Goal: Information Seeking & Learning: Learn about a topic

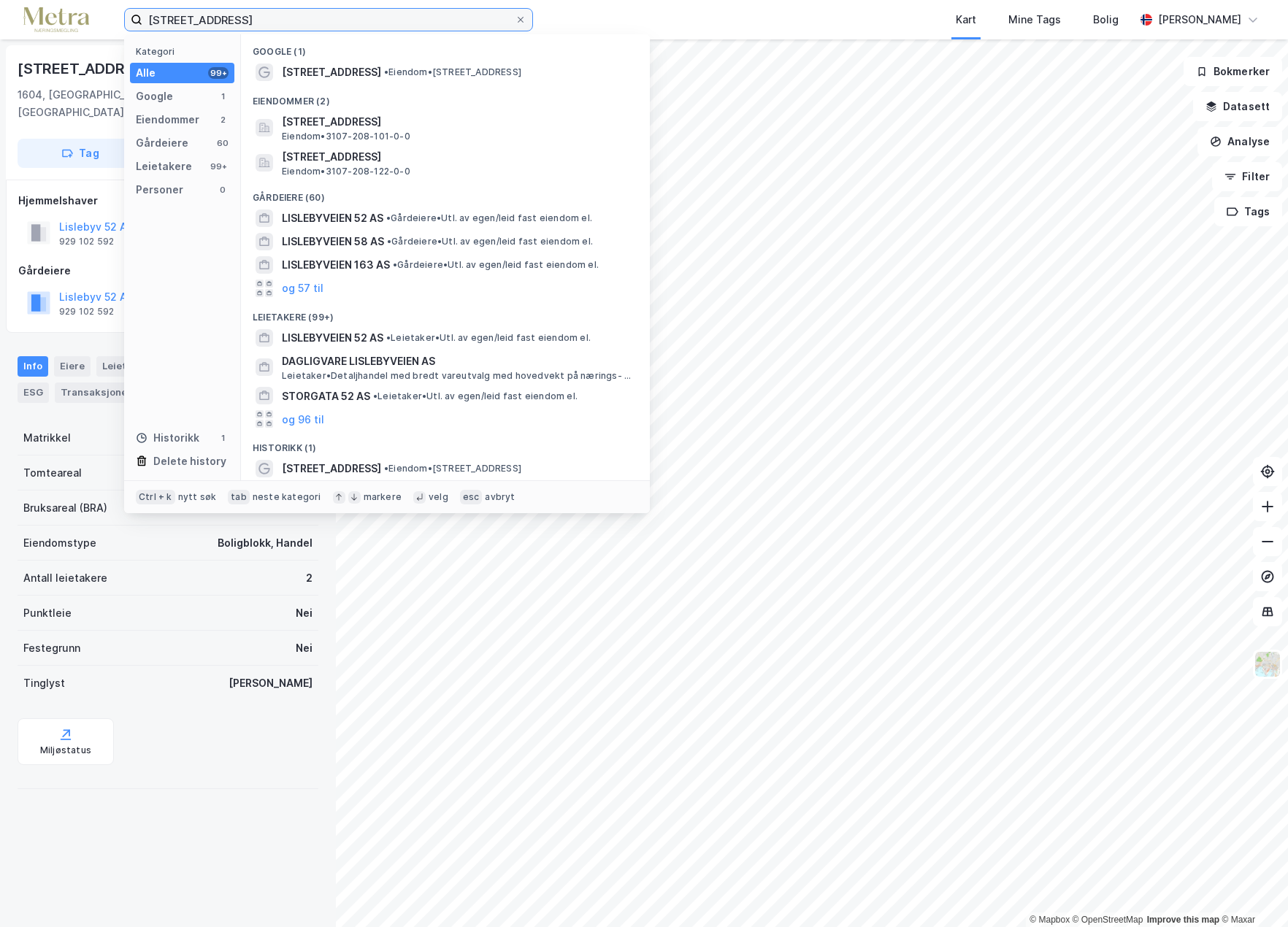
drag, startPoint x: 0, startPoint y: 0, endPoint x: 74, endPoint y: 20, distance: 76.7
click at [74, 20] on div "lislebyveien 52 Kategori Alle 99+ Google 1 Eiendommer 2 Gårdeiere 60 Leietakere…" at bounding box center [644, 20] width 1288 height 40
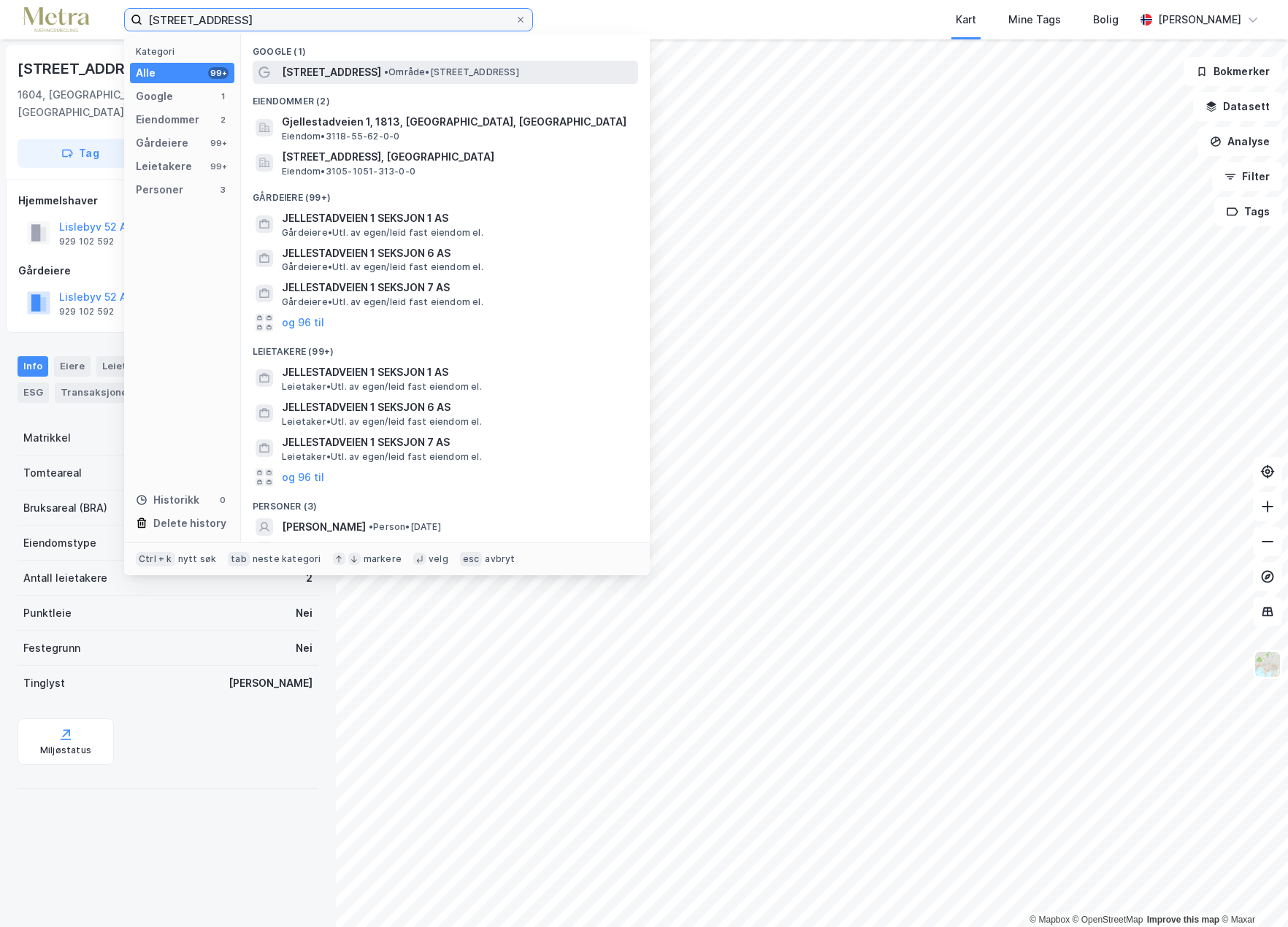
type input "[STREET_ADDRESS]"
click at [346, 80] on span "[STREET_ADDRESS]" at bounding box center [332, 72] width 99 height 18
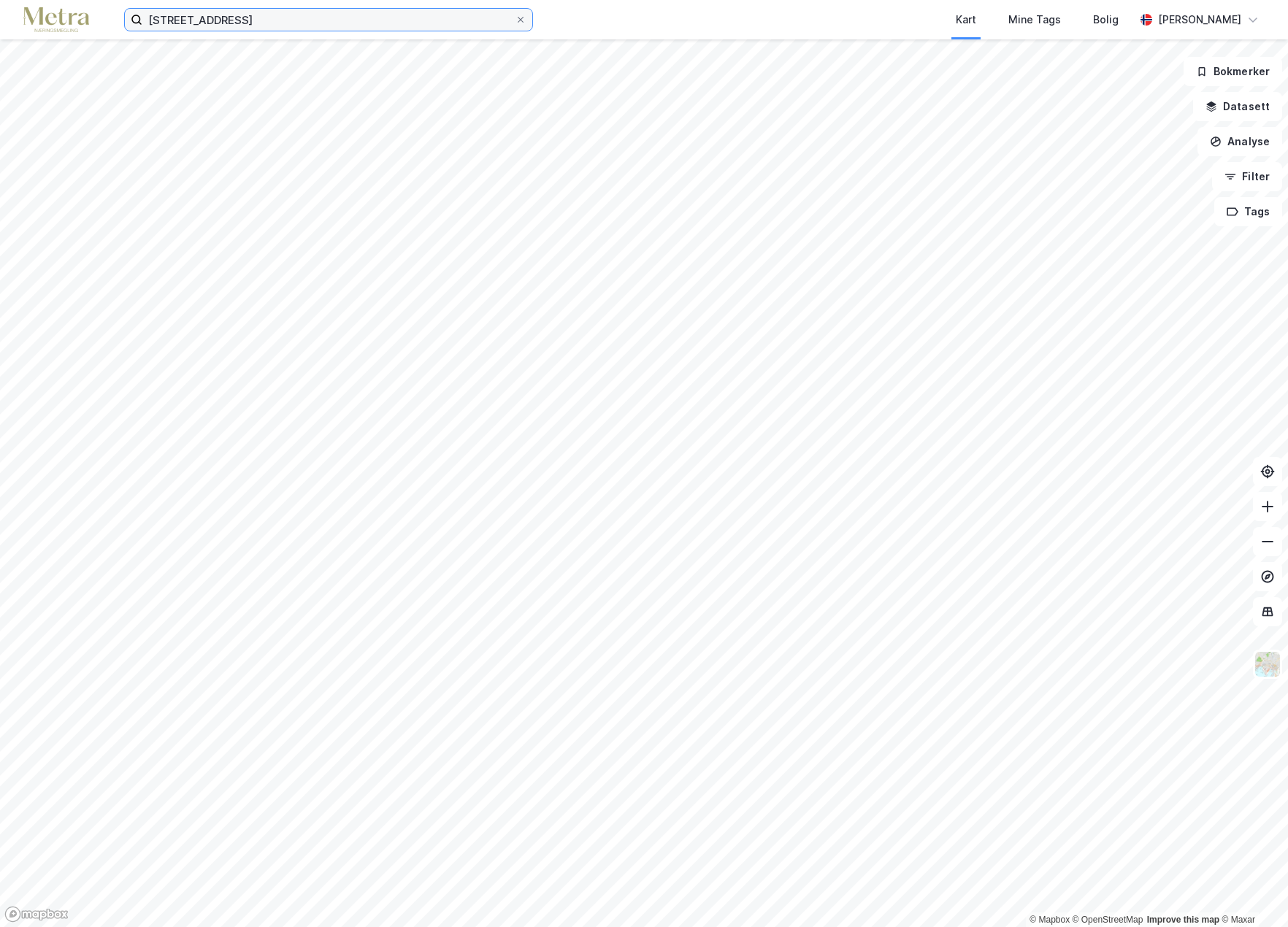
click at [240, 21] on input "[STREET_ADDRESS]" at bounding box center [328, 19] width 372 height 22
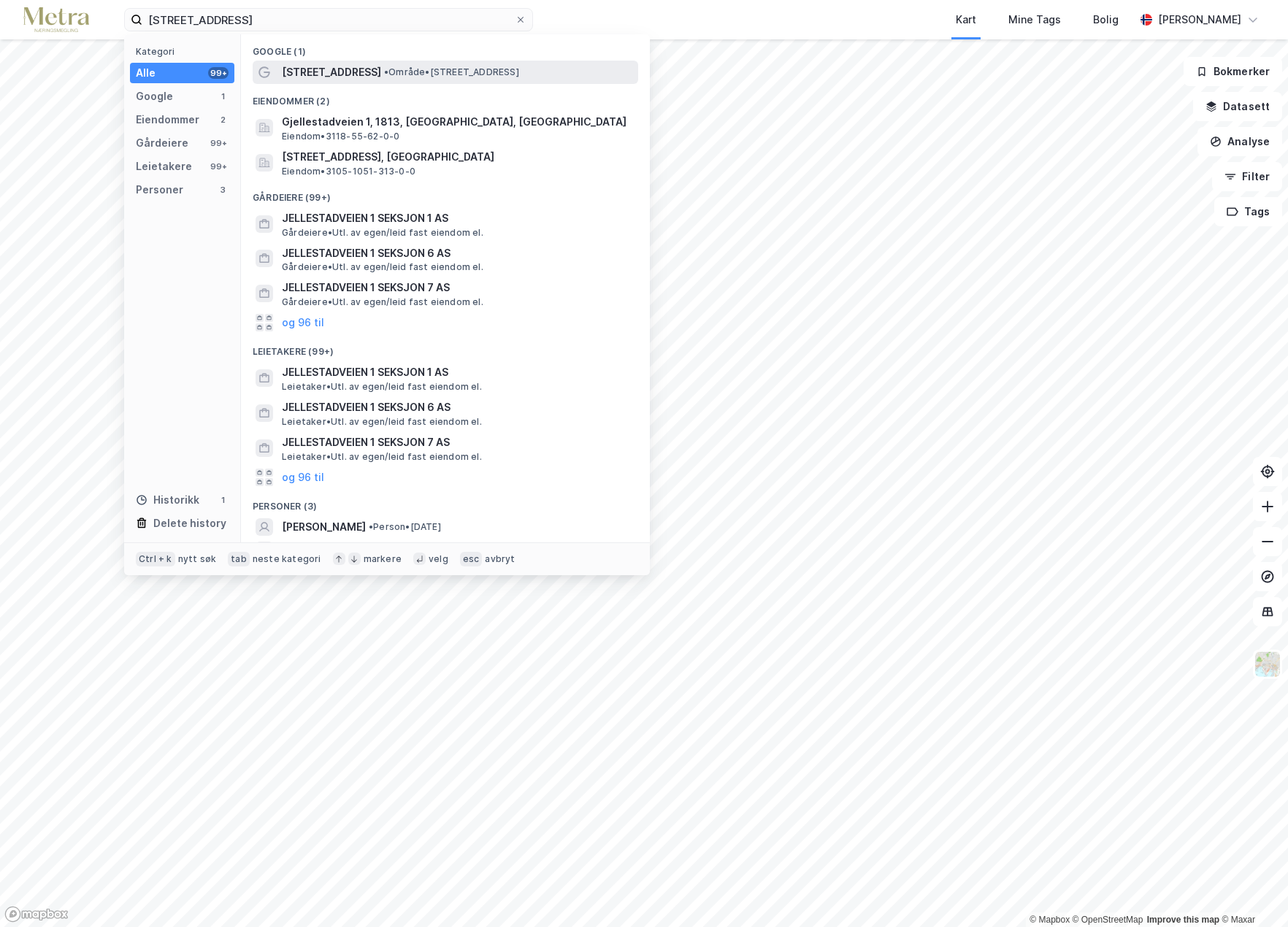
click at [330, 74] on span "[STREET_ADDRESS]" at bounding box center [332, 72] width 99 height 18
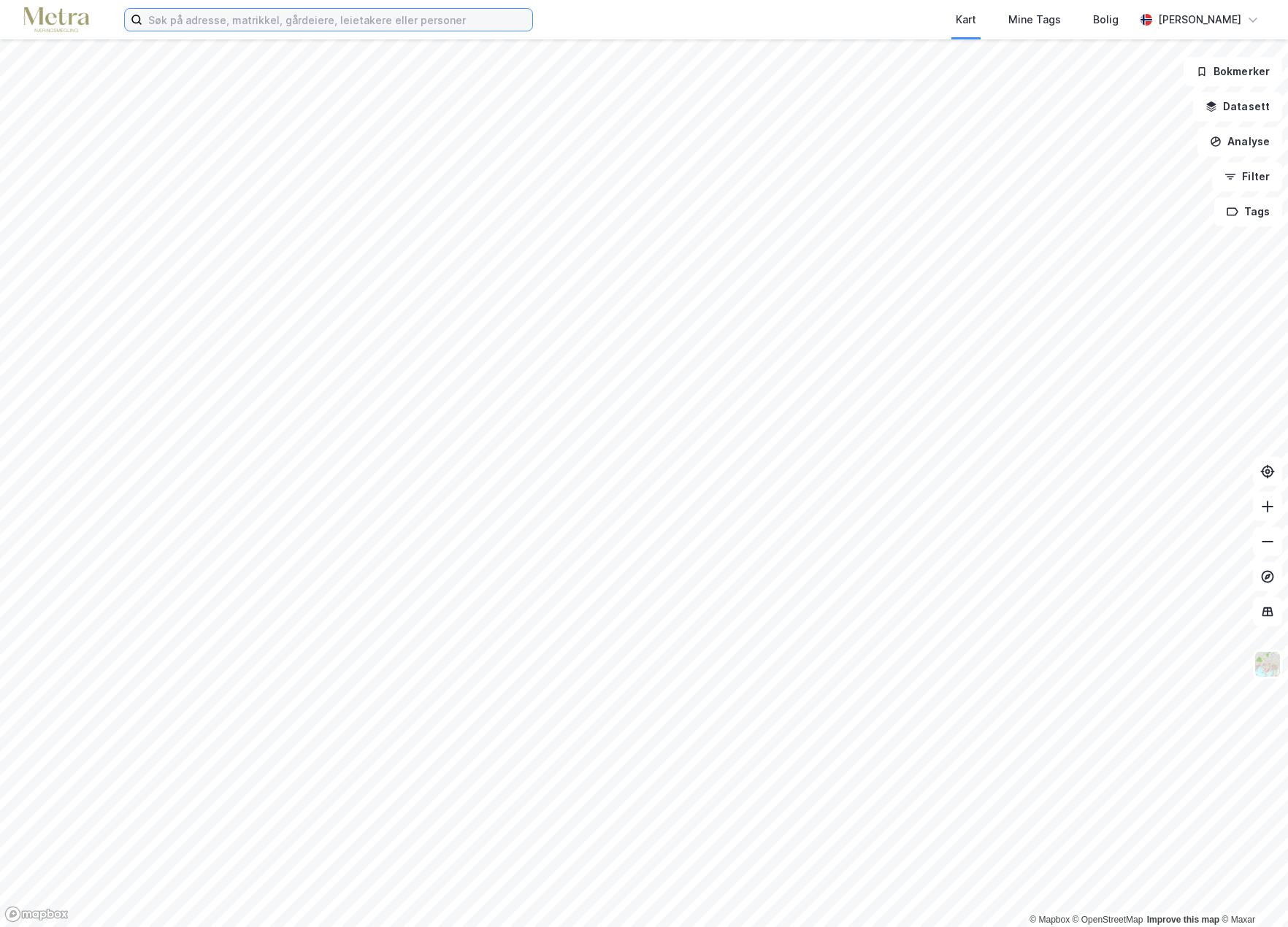
click at [207, 21] on input at bounding box center [337, 19] width 390 height 22
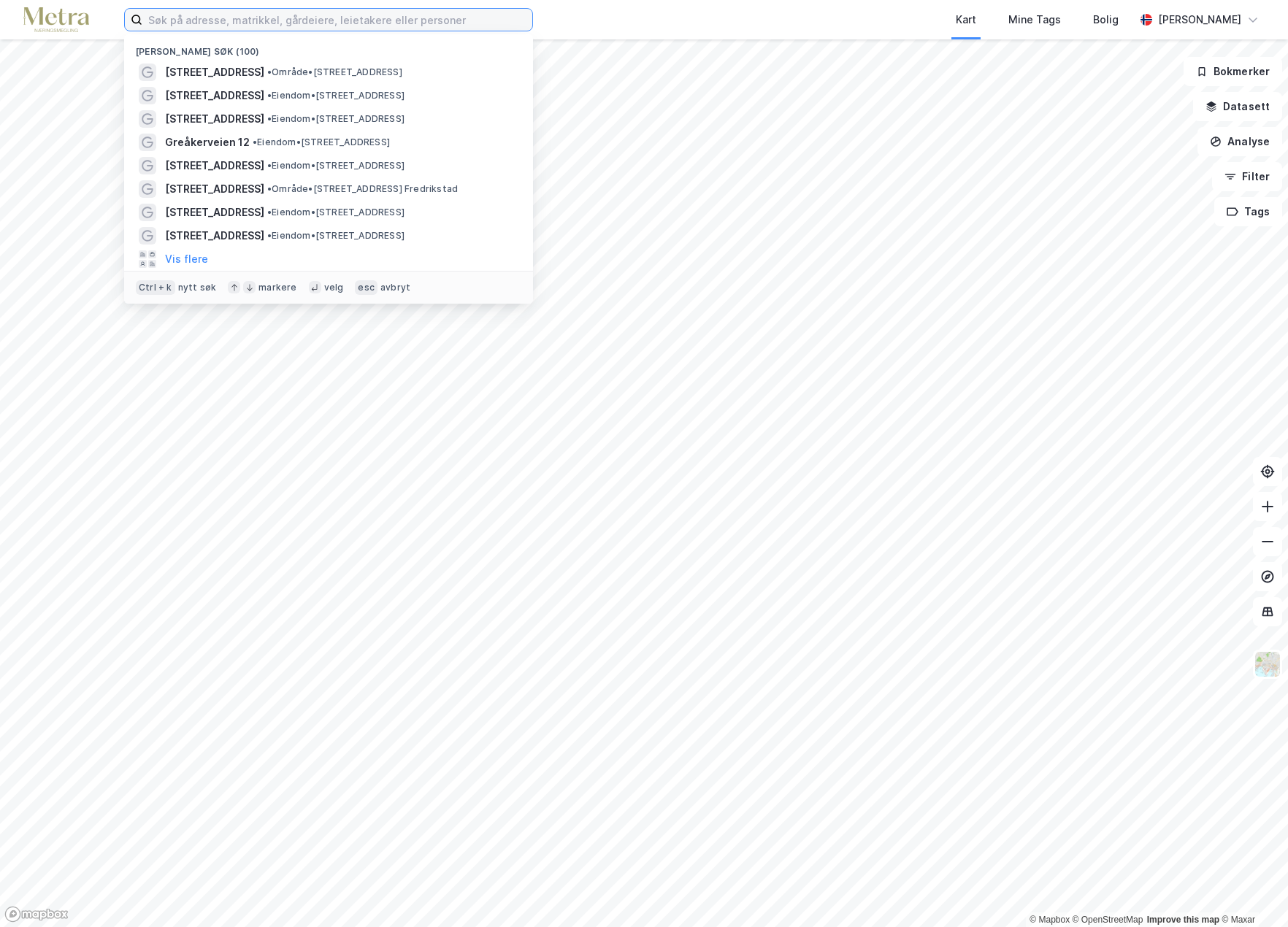
type input "h"
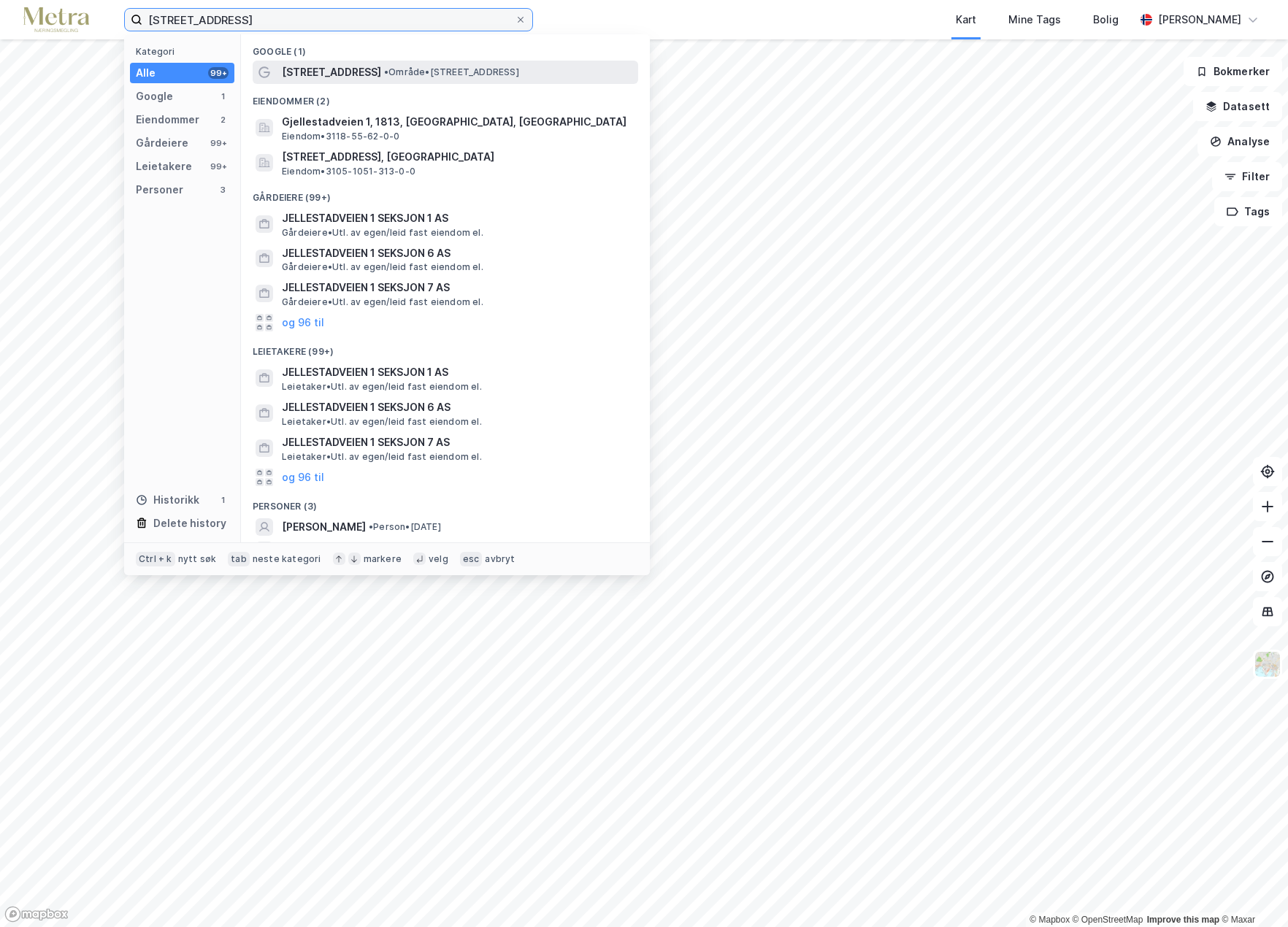
type input "[STREET_ADDRESS]"
click at [314, 66] on span "[STREET_ADDRESS]" at bounding box center [332, 72] width 99 height 18
